Goal: Task Accomplishment & Management: Manage account settings

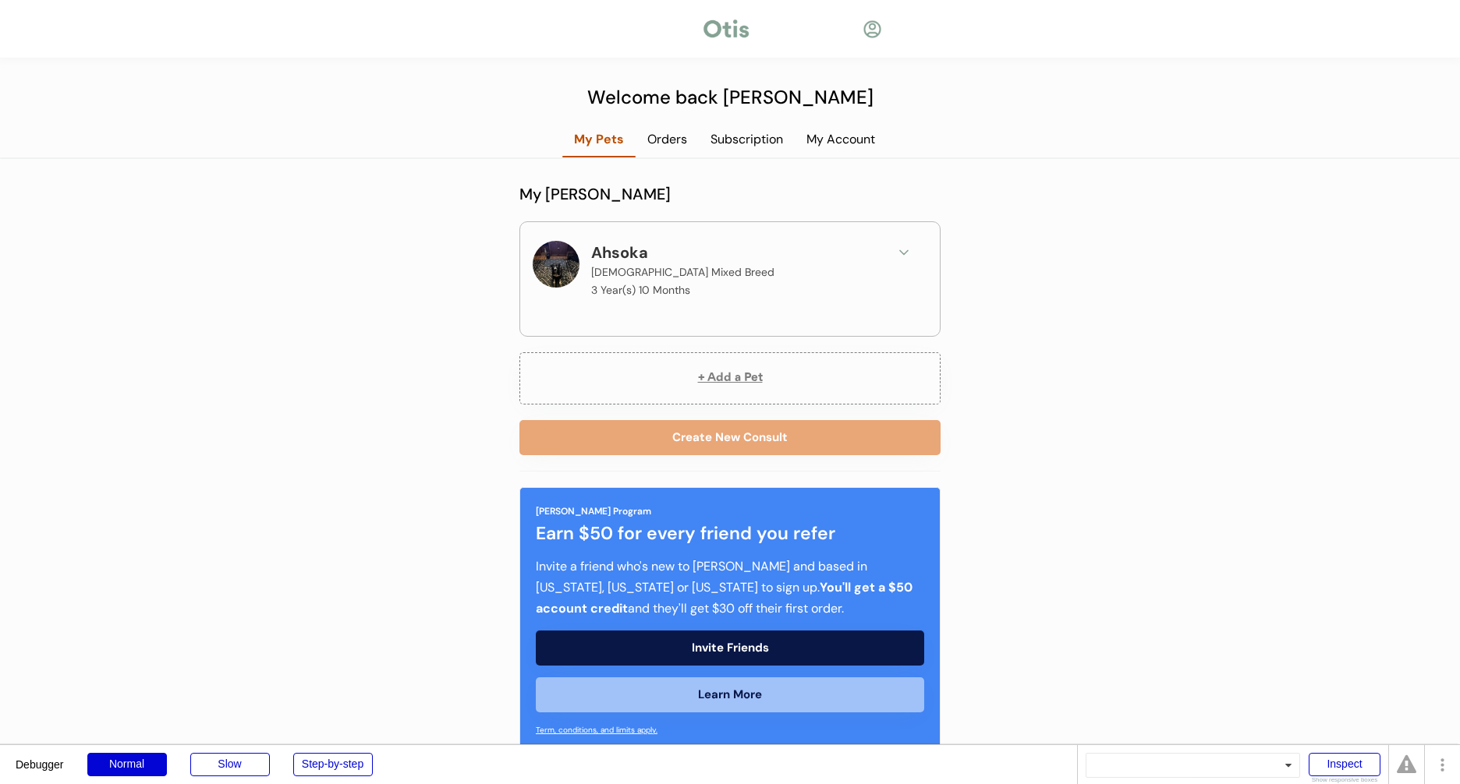
click at [749, 147] on div "Subscription" at bounding box center [747, 139] width 96 height 17
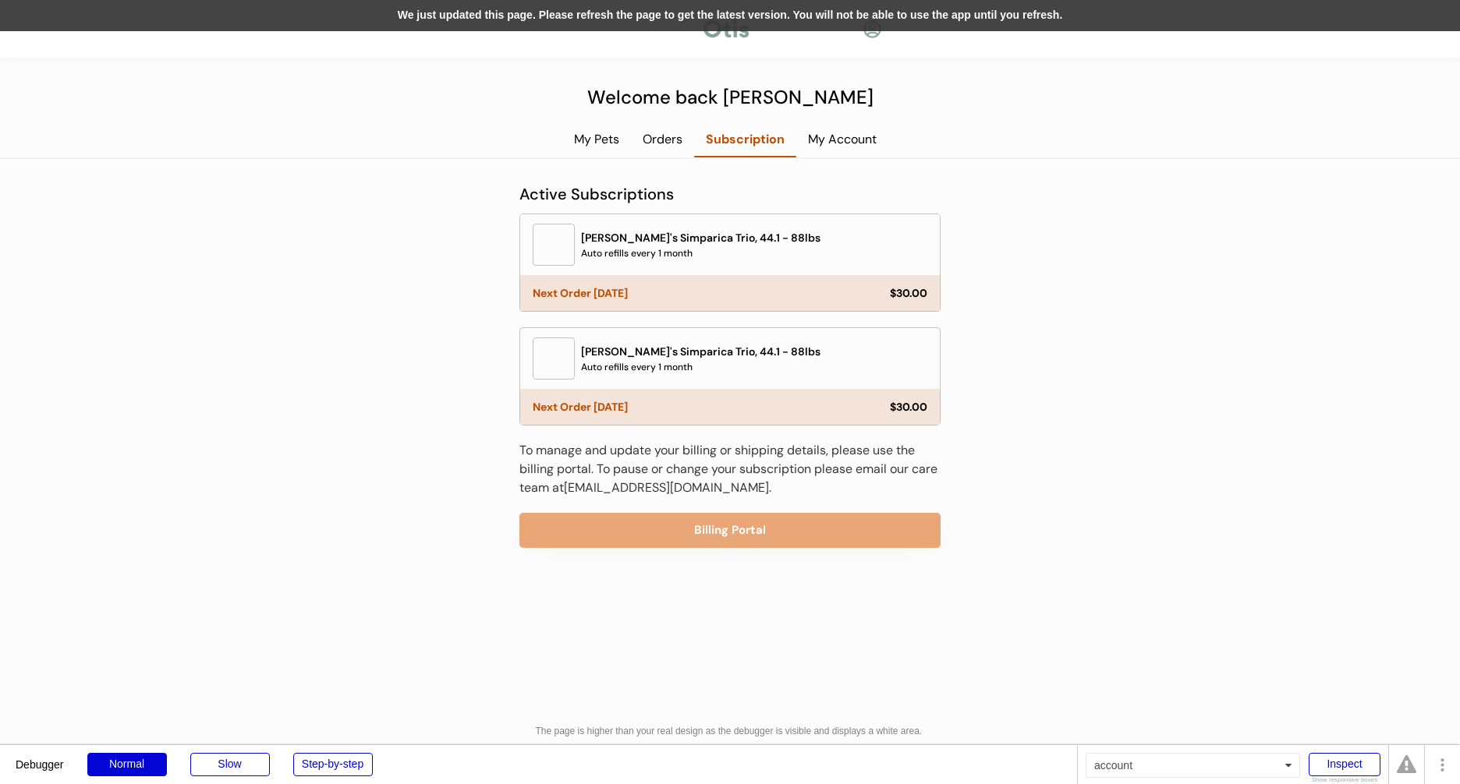
click at [1008, 23] on div "We just updated this page. Please refresh the page to get the latest version. Y…" at bounding box center [730, 15] width 1460 height 31
